Goal: Task Accomplishment & Management: Complete application form

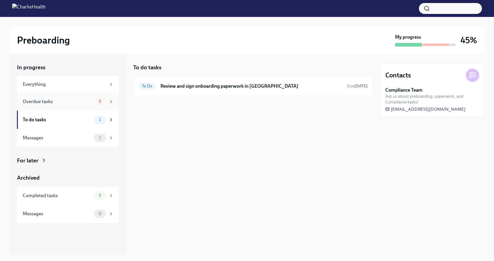
click at [84, 100] on div "Overdue tasks" at bounding box center [57, 101] width 69 height 7
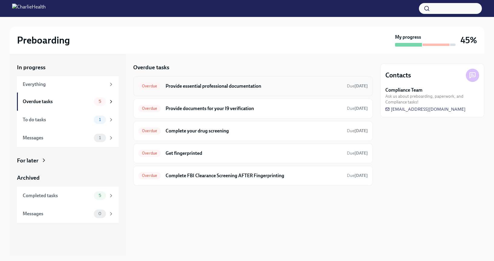
click at [229, 88] on h6 "Provide essential professional documentation" at bounding box center [253, 86] width 176 height 7
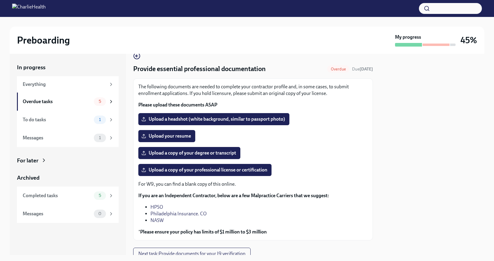
scroll to position [11, 0]
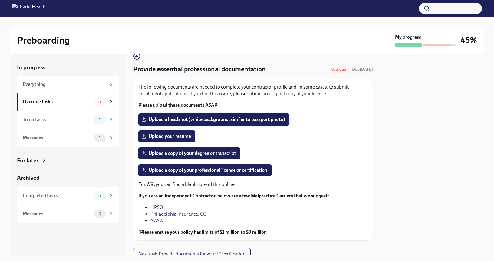
click at [203, 118] on span "Upload a headshot (white background, similar to passport photo)" at bounding box center [213, 119] width 142 height 6
click at [0, 0] on input "Upload a headshot (white background, similar to passport photo)" at bounding box center [0, 0] width 0 height 0
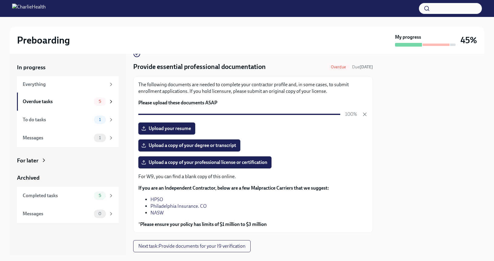
scroll to position [22, 0]
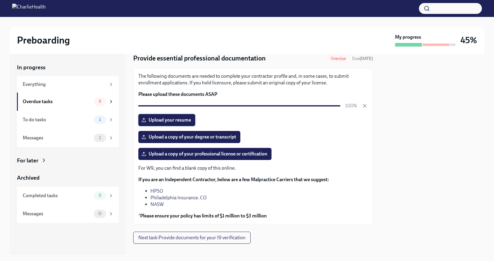
click at [182, 123] on span "Upload your resume" at bounding box center [166, 120] width 48 height 6
click at [0, 0] on input "Upload your resume" at bounding box center [0, 0] width 0 height 0
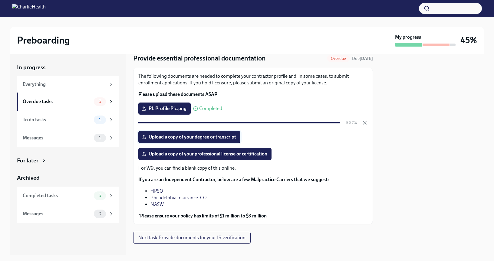
click at [212, 138] on span "Upload a copy of your degree or transcript" at bounding box center [188, 137] width 93 height 6
click at [0, 0] on input "Upload a copy of your degree or transcript" at bounding box center [0, 0] width 0 height 0
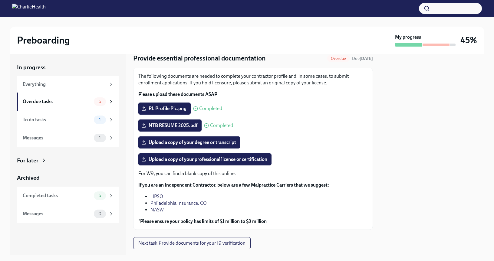
scroll to position [32, 0]
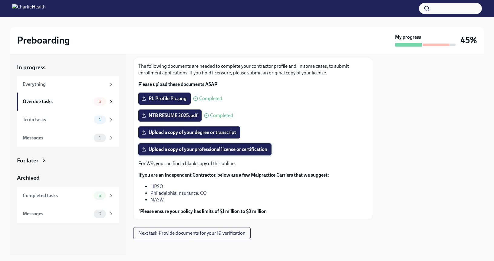
click at [231, 151] on span "Upload a copy of your professional license or certification" at bounding box center [204, 149] width 125 height 6
click at [0, 0] on input "Upload a copy of your professional license or certification" at bounding box center [0, 0] width 0 height 0
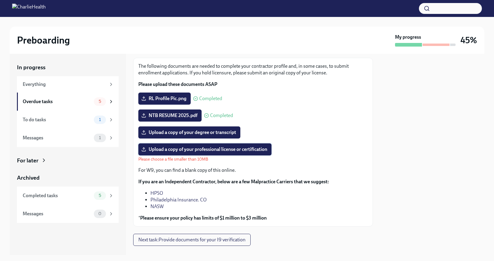
click at [264, 152] on span "Upload a copy of your professional license or certification" at bounding box center [204, 149] width 125 height 6
click at [0, 0] on input "Upload a copy of your professional license or certification" at bounding box center [0, 0] width 0 height 0
click at [230, 135] on span "Upload a copy of your degree or transcript" at bounding box center [188, 132] width 93 height 6
click at [0, 0] on input "Upload a copy of your degree or transcript" at bounding box center [0, 0] width 0 height 0
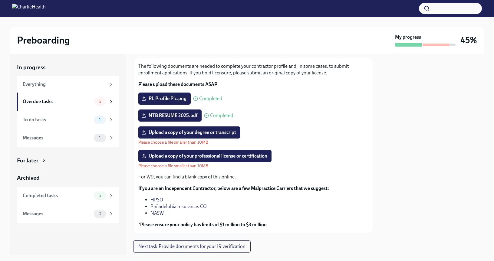
scroll to position [49, 0]
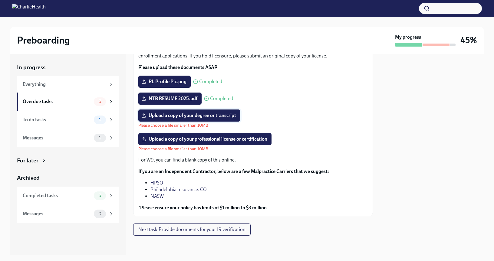
click at [215, 114] on span "Upload a copy of your degree or transcript" at bounding box center [188, 116] width 93 height 6
click at [0, 0] on input "Upload a copy of your degree or transcript" at bounding box center [0, 0] width 0 height 0
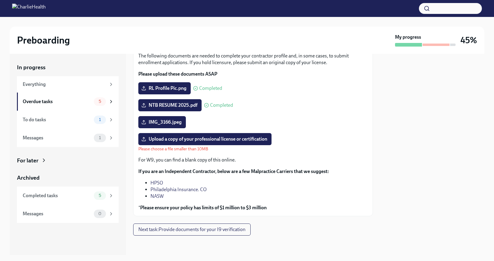
scroll to position [37, 0]
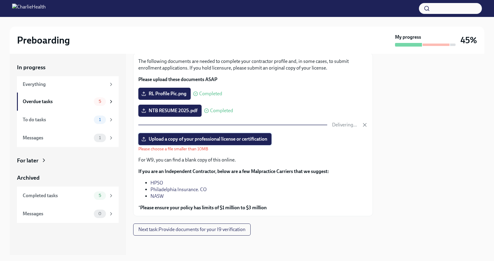
click at [260, 142] on span "Upload a copy of your professional license or certification" at bounding box center [204, 139] width 125 height 6
click at [0, 0] on input "Upload a copy of your professional license or certification" at bounding box center [0, 0] width 0 height 0
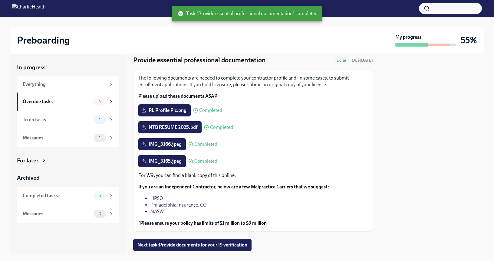
scroll to position [35, 0]
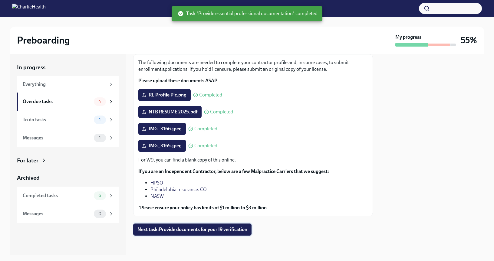
click at [203, 231] on span "Next task : Provide documents for your I9 verification" at bounding box center [192, 230] width 110 height 6
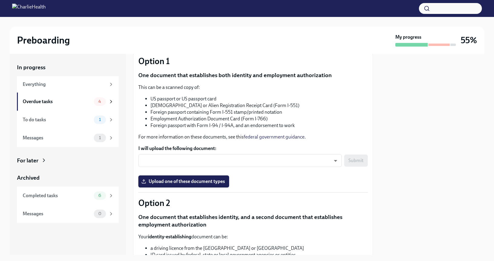
scroll to position [56, 0]
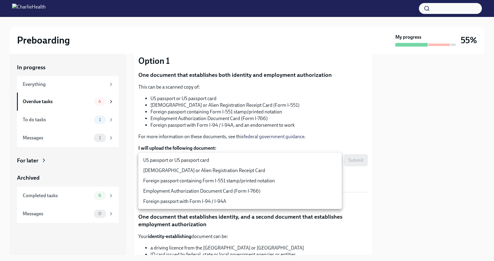
click at [322, 160] on body "Preboarding My progress 55% In progress Everything Overdue tasks 4 To do tasks …" at bounding box center [247, 130] width 494 height 261
click at [310, 160] on li "US passport or US passport card" at bounding box center [239, 160] width 203 height 10
type input "KnYOjnC8x"
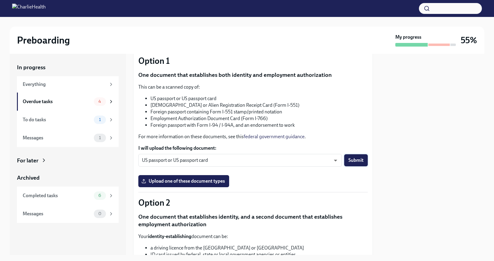
click at [355, 159] on span "Submit" at bounding box center [355, 160] width 15 height 6
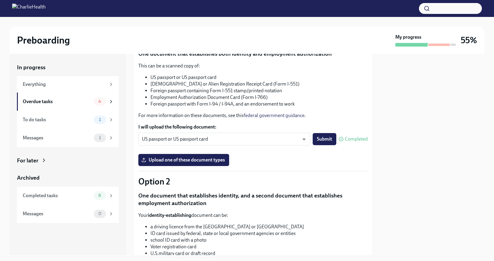
scroll to position [78, 0]
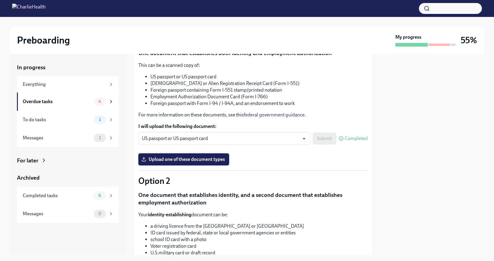
click at [218, 162] on span "Upload one of these document types" at bounding box center [183, 159] width 82 height 6
click at [0, 0] on input "Upload one of these document types" at bounding box center [0, 0] width 0 height 0
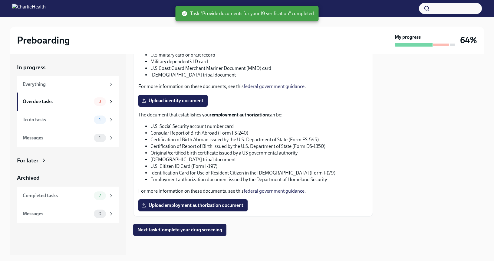
scroll to position [276, 0]
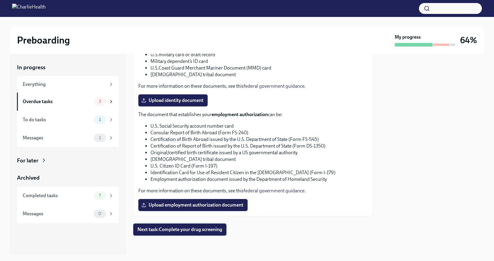
click at [198, 228] on span "Next task : Complete your drug screening" at bounding box center [179, 230] width 85 height 6
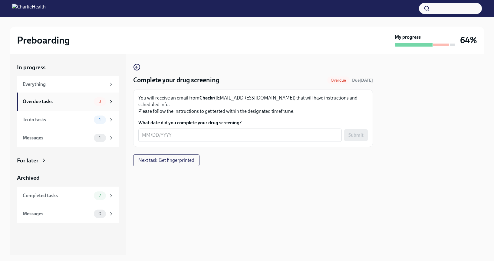
click at [106, 102] on div "3" at bounding box center [100, 101] width 12 height 8
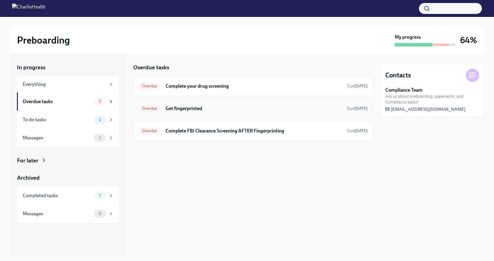
click at [229, 111] on h6 "Get fingerprinted" at bounding box center [253, 108] width 176 height 7
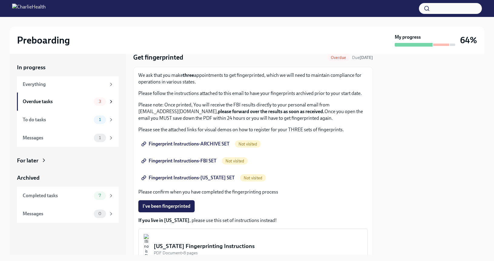
scroll to position [22, 0]
click at [217, 143] on span "Fingerprint Instructions-ARCHIVE SET" at bounding box center [185, 144] width 87 height 6
